Goal: Find specific page/section: Locate a particular part of the current website

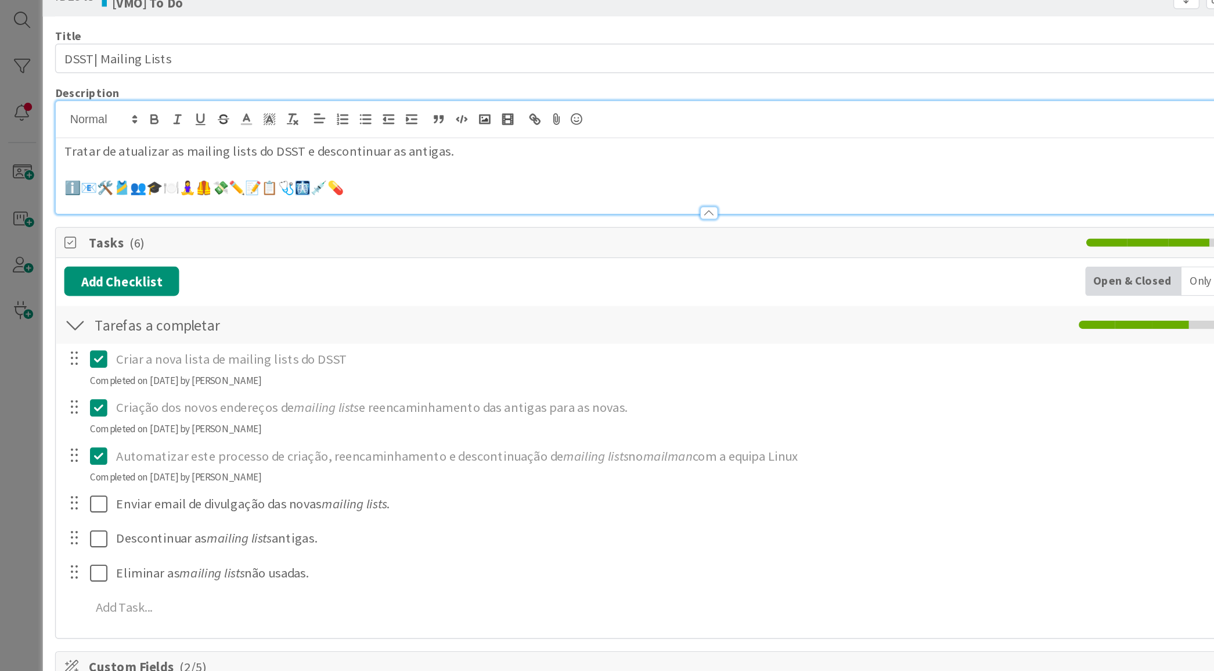
click at [294, 164] on p "ℹ️📧🛠️🎽👥🎓🍽️🧘‍♀️🦺💸✏️📝📋🩺🩻💉💊" at bounding box center [500, 166] width 911 height 13
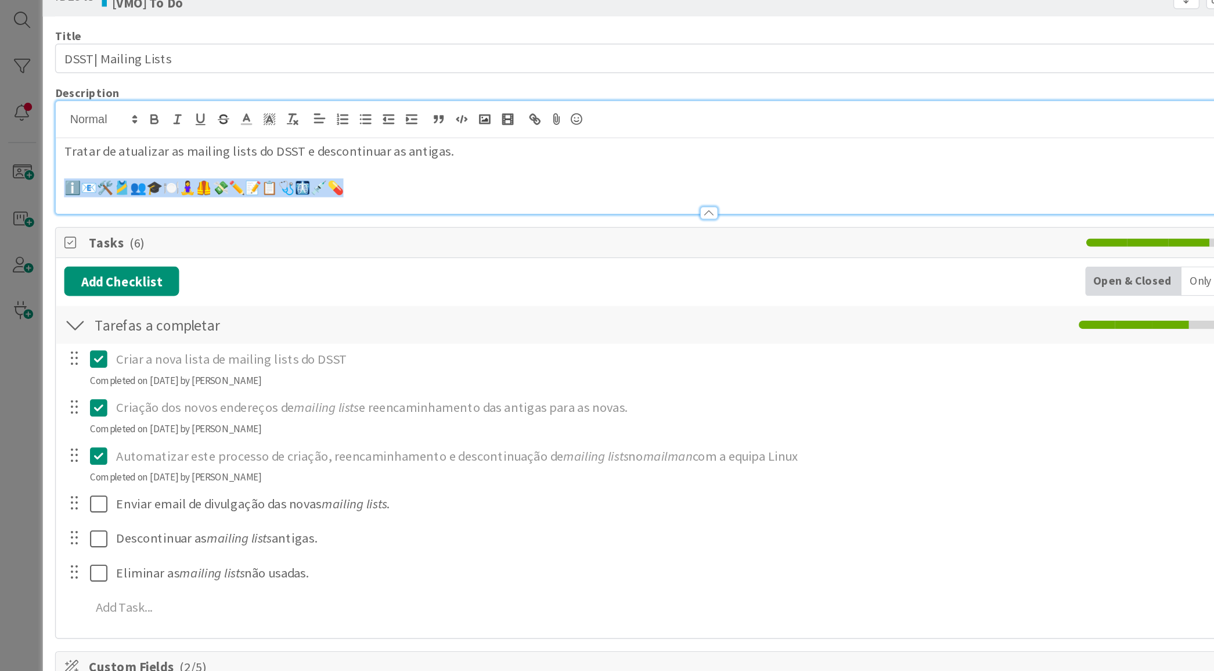
click at [294, 164] on p "ℹ️📧🛠️🎽👥🎓🍽️🧘‍♀️🦺💸✏️📝📋🩺🩻💉💊" at bounding box center [500, 166] width 911 height 13
drag, startPoint x: 209, startPoint y: 164, endPoint x: 199, endPoint y: 163, distance: 9.3
click at [199, 163] on p "ℹ️📧🛠️🎽👥🎓🍽️🧘‍♀️🦺💸✏️📝📋🩺🩻💉💊" at bounding box center [500, 166] width 911 height 13
copy p "ℹ️📧🛠️🎽👥🎓🍽️🧘‍♀️🦺💸✏️📝📋🩺🩻💉💊"
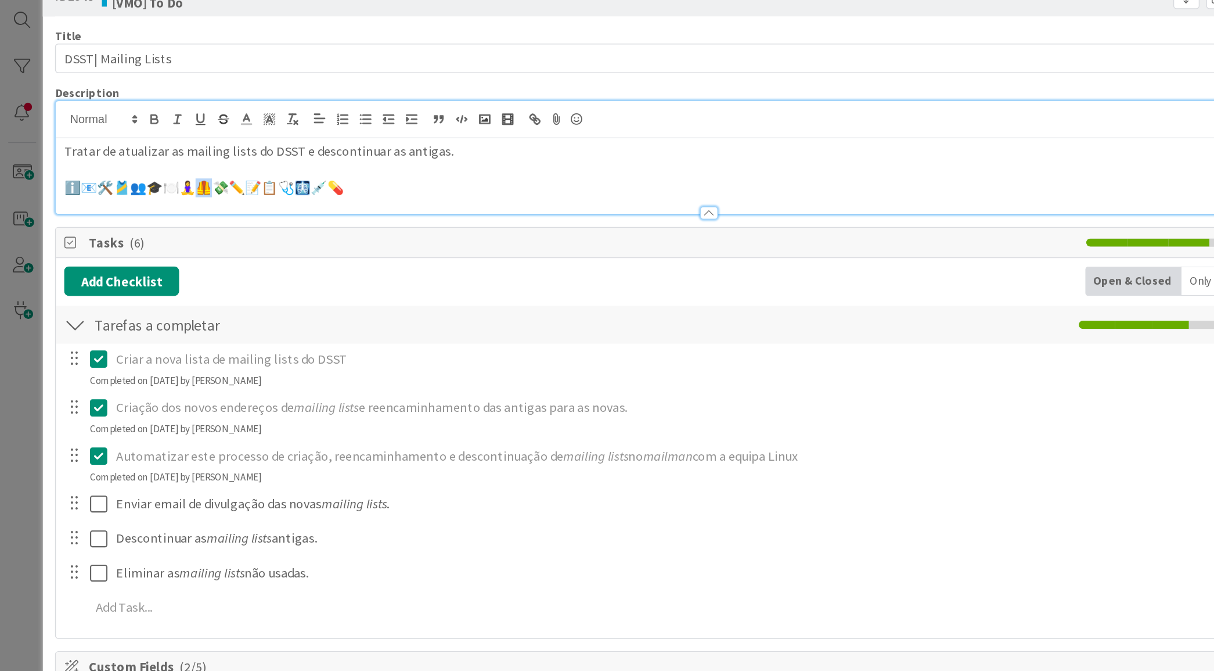
drag, startPoint x: 158, startPoint y: 167, endPoint x: 149, endPoint y: 167, distance: 8.7
click at [149, 167] on p "ℹ️📧🛠️🎽👥🎓🍽️🧘‍♀️🦺💸✏️📝📋🩺🩻💉💊" at bounding box center [500, 166] width 911 height 13
drag, startPoint x: 149, startPoint y: 167, endPoint x: 163, endPoint y: 169, distance: 13.5
click at [163, 169] on p "ℹ️📧🛠️🎽👥🎓🍽️🧘‍♀️🦺💸✏️📝📋🩺🩻💉💊" at bounding box center [500, 166] width 911 height 13
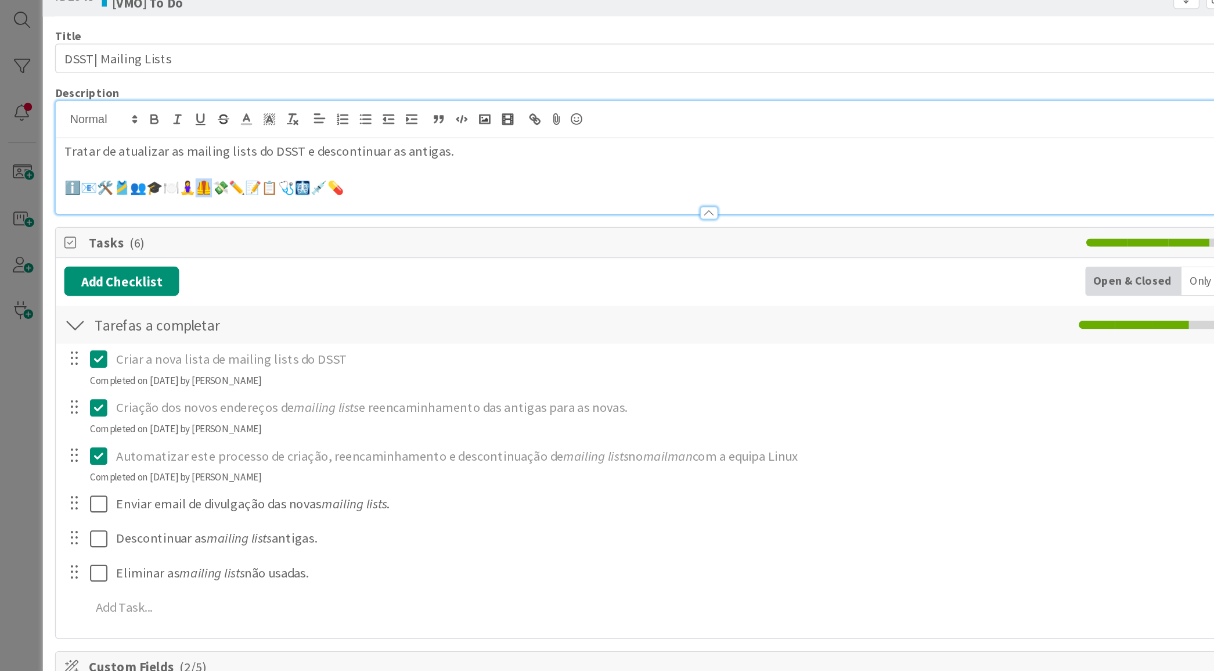
copy p "🩻💉"
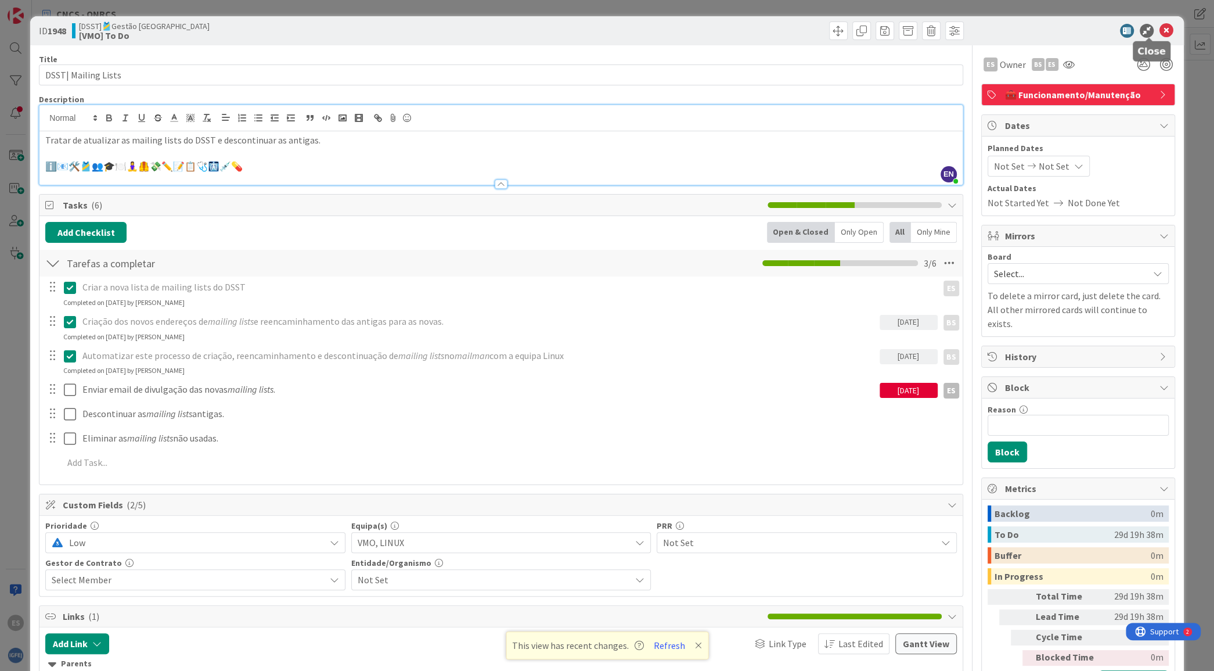
click at [1160, 33] on icon at bounding box center [1167, 31] width 14 height 14
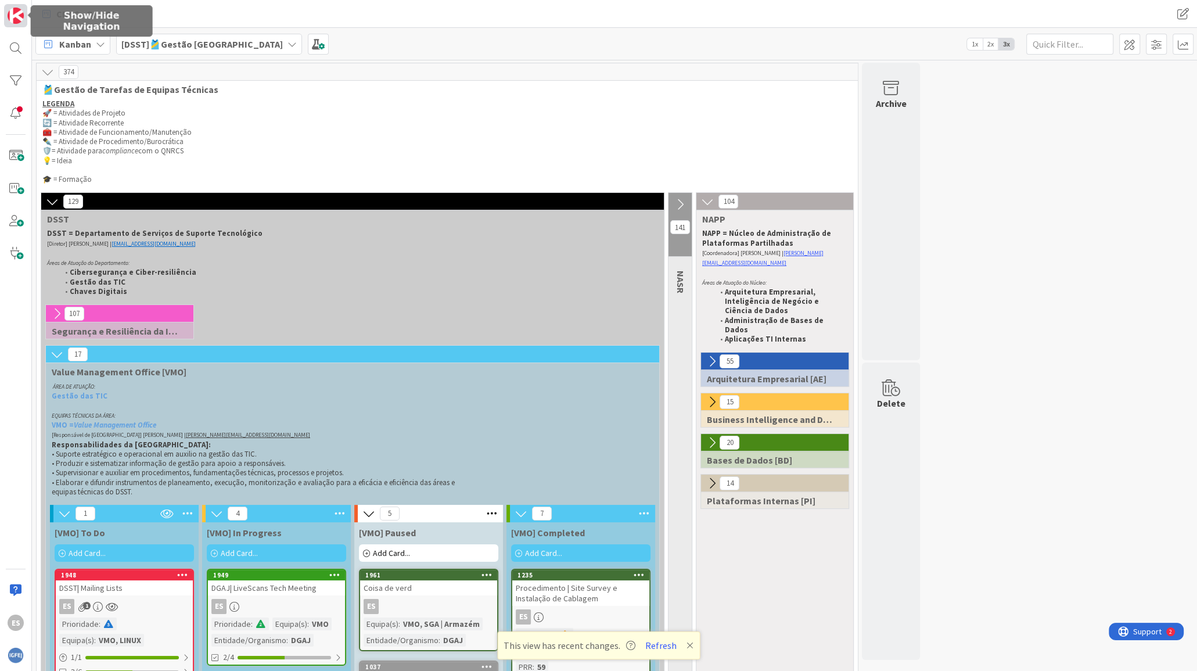
click at [17, 10] on img at bounding box center [16, 16] width 16 height 16
